Goal: Information Seeking & Learning: Learn about a topic

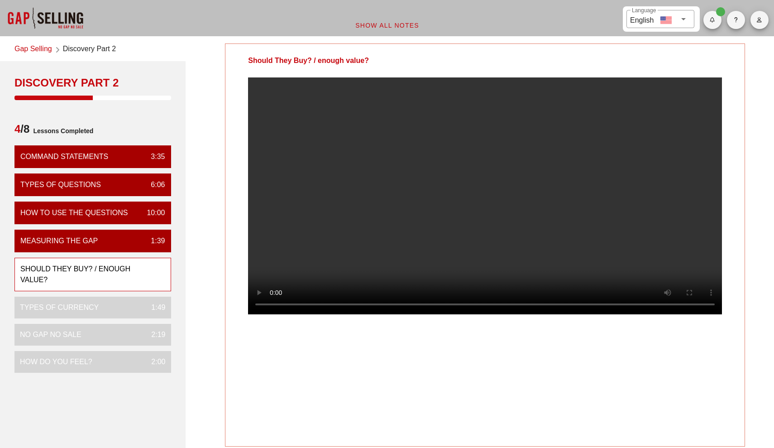
click at [435, 314] on video at bounding box center [485, 195] width 474 height 237
click at [451, 263] on video at bounding box center [485, 195] width 474 height 237
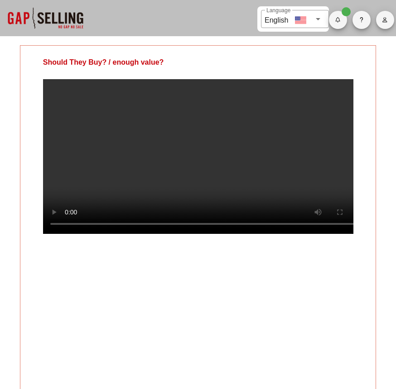
click at [131, 234] on video at bounding box center [198, 156] width 310 height 155
click at [111, 234] on video at bounding box center [198, 156] width 310 height 155
click at [146, 234] on video at bounding box center [198, 156] width 310 height 155
click at [255, 182] on video at bounding box center [198, 156] width 310 height 155
click at [198, 190] on video at bounding box center [198, 156] width 310 height 155
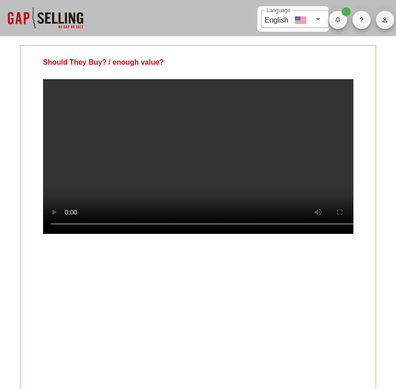
click at [186, 191] on video at bounding box center [198, 156] width 310 height 155
click at [293, 165] on video at bounding box center [198, 156] width 310 height 155
click at [245, 234] on video at bounding box center [198, 156] width 310 height 155
click at [231, 164] on video at bounding box center [198, 156] width 310 height 155
click at [252, 173] on video at bounding box center [198, 156] width 310 height 155
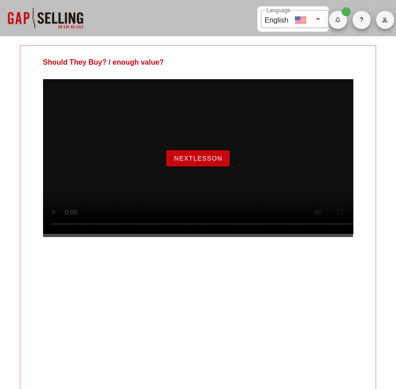
click at [209, 162] on span "NextLesson" at bounding box center [197, 158] width 49 height 7
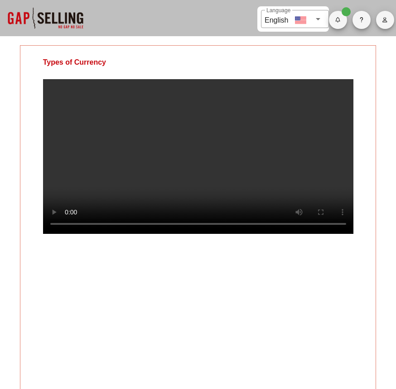
click at [248, 178] on video at bounding box center [198, 156] width 310 height 155
click at [219, 168] on video at bounding box center [198, 156] width 310 height 155
click at [275, 190] on video at bounding box center [198, 156] width 310 height 155
click at [255, 168] on video at bounding box center [198, 156] width 310 height 155
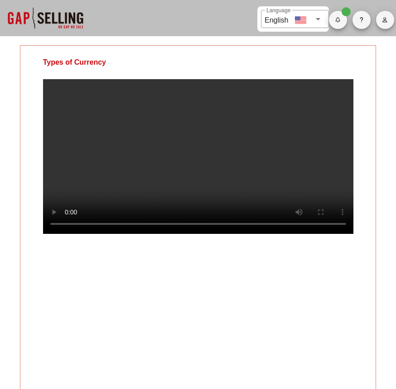
click at [261, 149] on video at bounding box center [198, 156] width 310 height 155
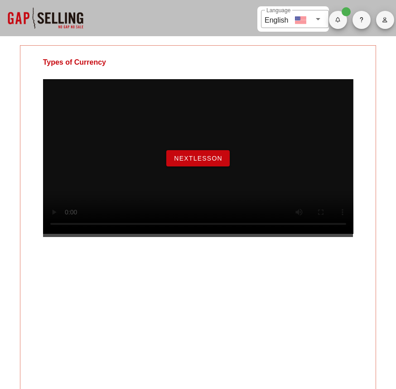
click at [207, 162] on span "NextLesson" at bounding box center [197, 158] width 49 height 7
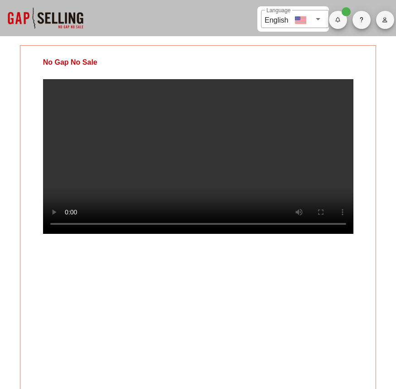
click at [170, 168] on video at bounding box center [198, 156] width 310 height 155
